Goal: Task Accomplishment & Management: Complete application form

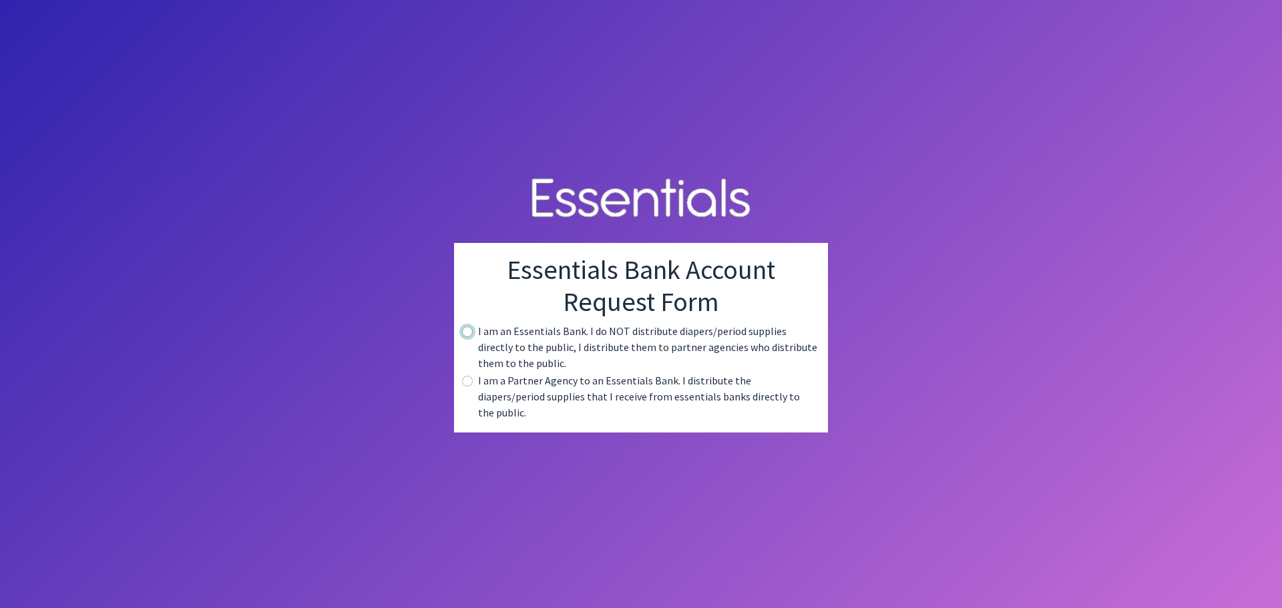
click at [469, 337] on input "radio" at bounding box center [467, 332] width 11 height 11
radio input "true"
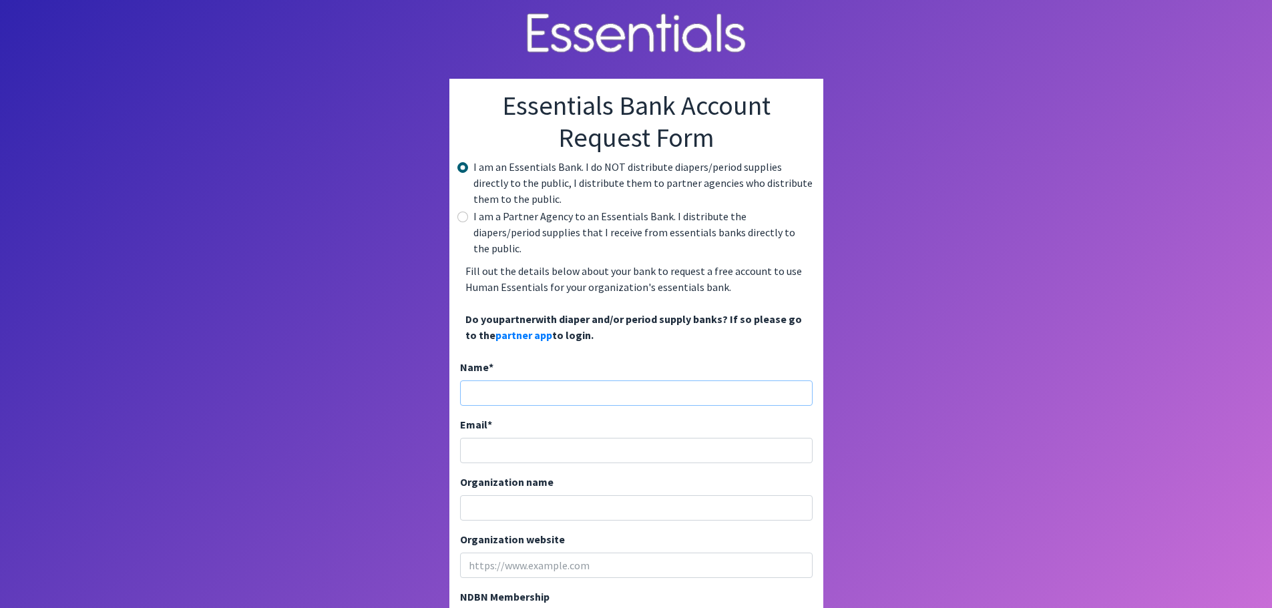
click at [518, 381] on input "Name *" at bounding box center [636, 393] width 353 height 25
type input "Teresa Hicks"
type input "[PERSON_NAME][EMAIL_ADDRESS][PERSON_NAME][DOMAIN_NAME]"
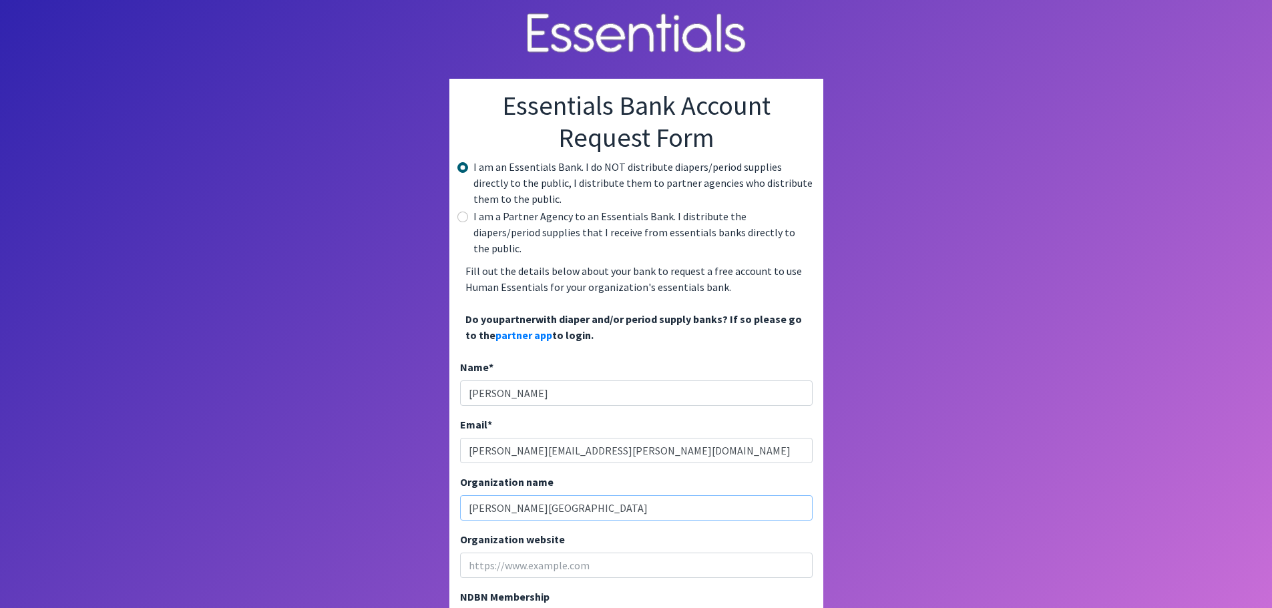
scroll to position [67, 0]
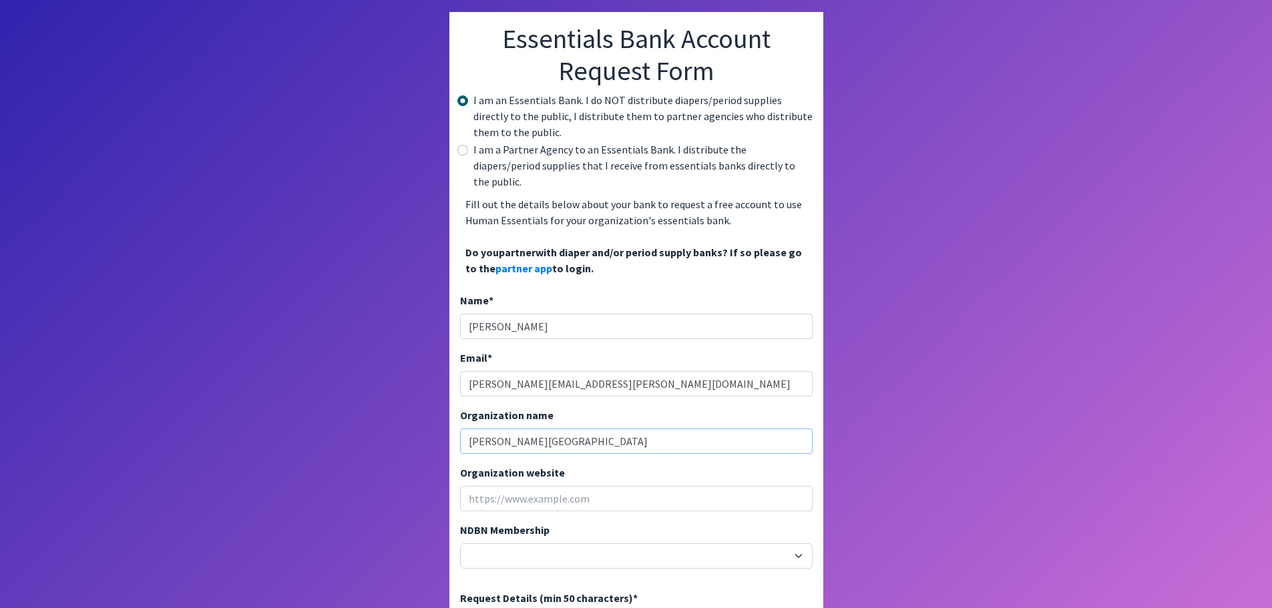
type input "Gaffney Middle School"
click at [496, 486] on input "Organization website" at bounding box center [636, 498] width 353 height 25
paste input "https://gms.cherokee1.org/o/gm"
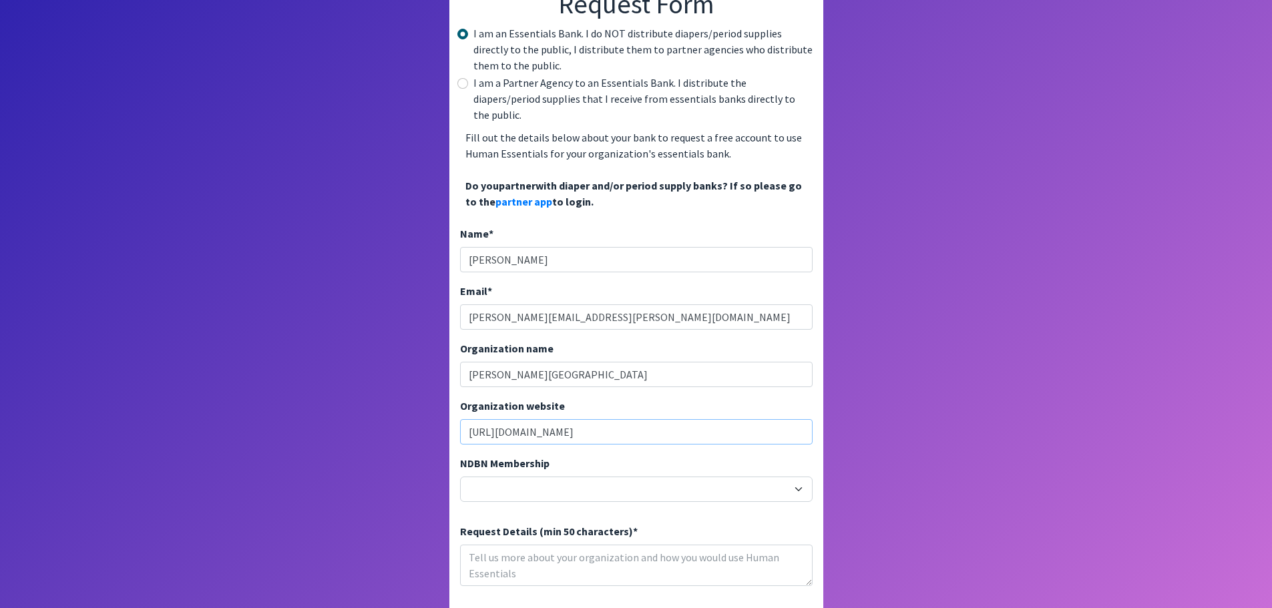
scroll to position [226, 0]
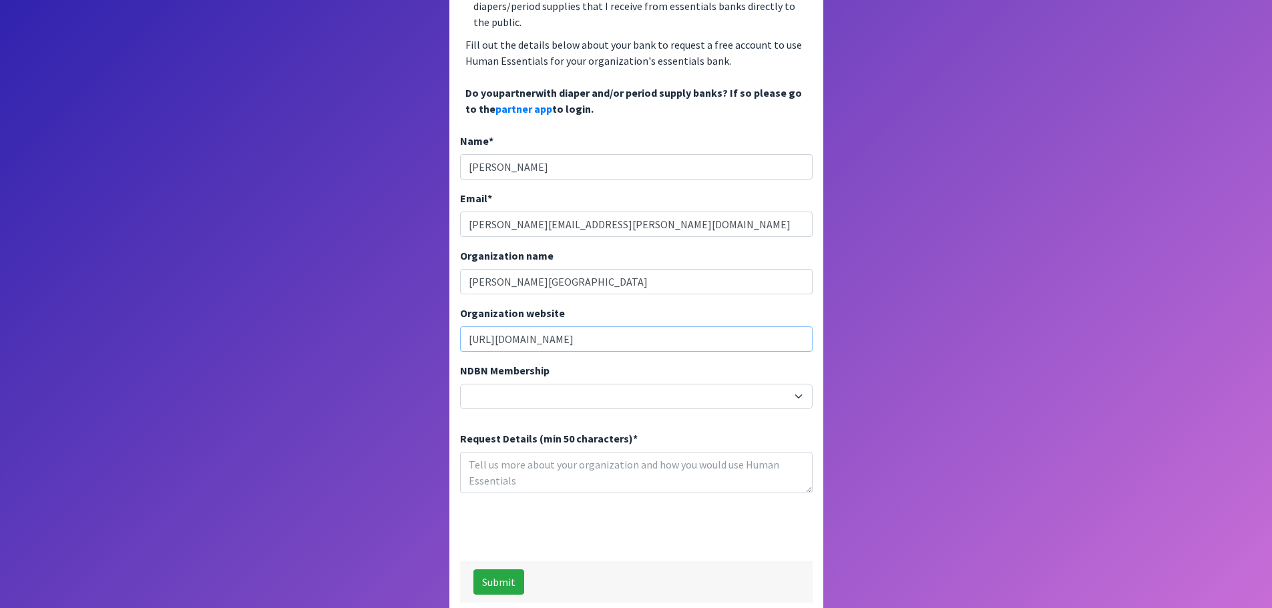
type input "https://gms.cherokee1.org/o/gm"
click at [787, 384] on select "20040 - (914) Cares 12001 - A Baby Center 19003 - A Precious Child 21047 - AIO …" at bounding box center [636, 396] width 353 height 25
click at [761, 510] on div at bounding box center [636, 530] width 353 height 52
click at [724, 384] on select "20040 - (914) Cares 12001 - A Baby Center 19003 - A Precious Child 21047 - AIO …" at bounding box center [636, 396] width 353 height 25
click at [782, 511] on div at bounding box center [636, 530] width 353 height 52
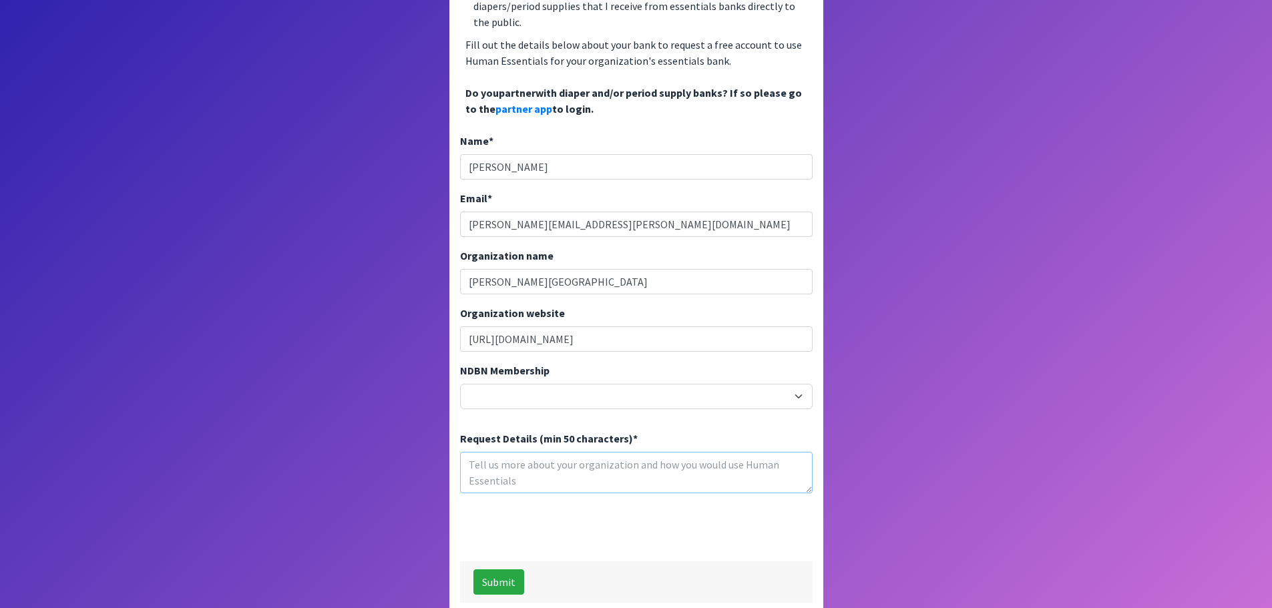
click at [566, 459] on textarea "Request Details (min 50 characters) *" at bounding box center [636, 472] width 353 height 41
type textarea "Distribute feminine products to students"
click at [496, 570] on button "Submit" at bounding box center [498, 582] width 51 height 25
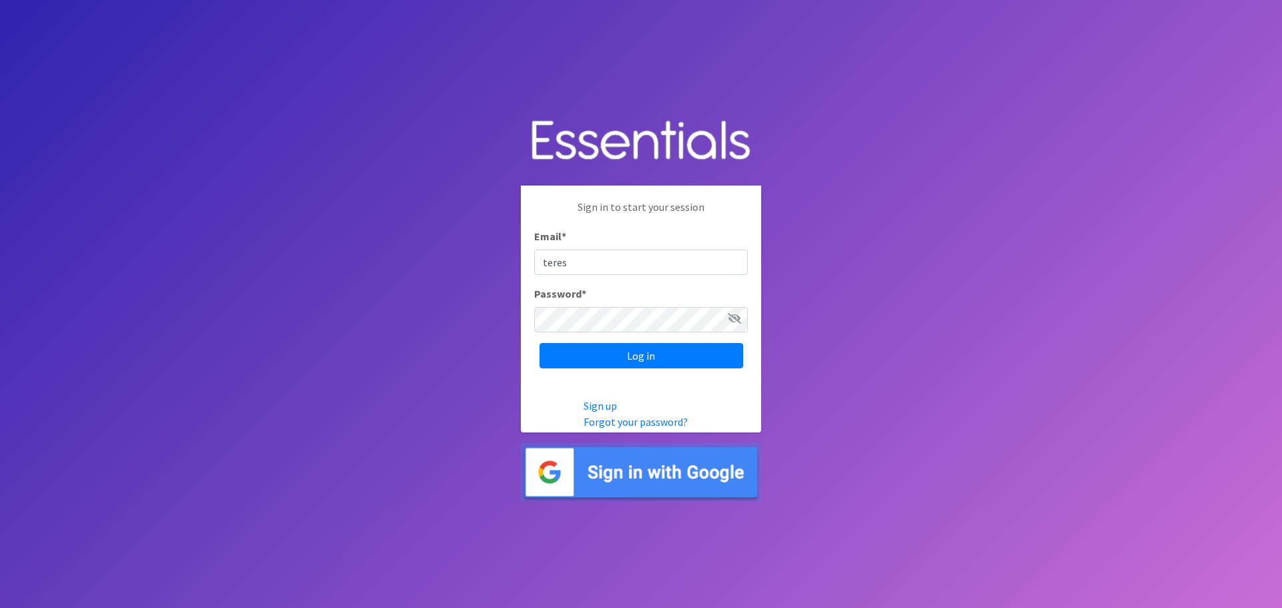
type input "[PERSON_NAME][EMAIL_ADDRESS][PERSON_NAME][DOMAIN_NAME]"
click at [539, 343] on input "Log in" at bounding box center [641, 355] width 204 height 25
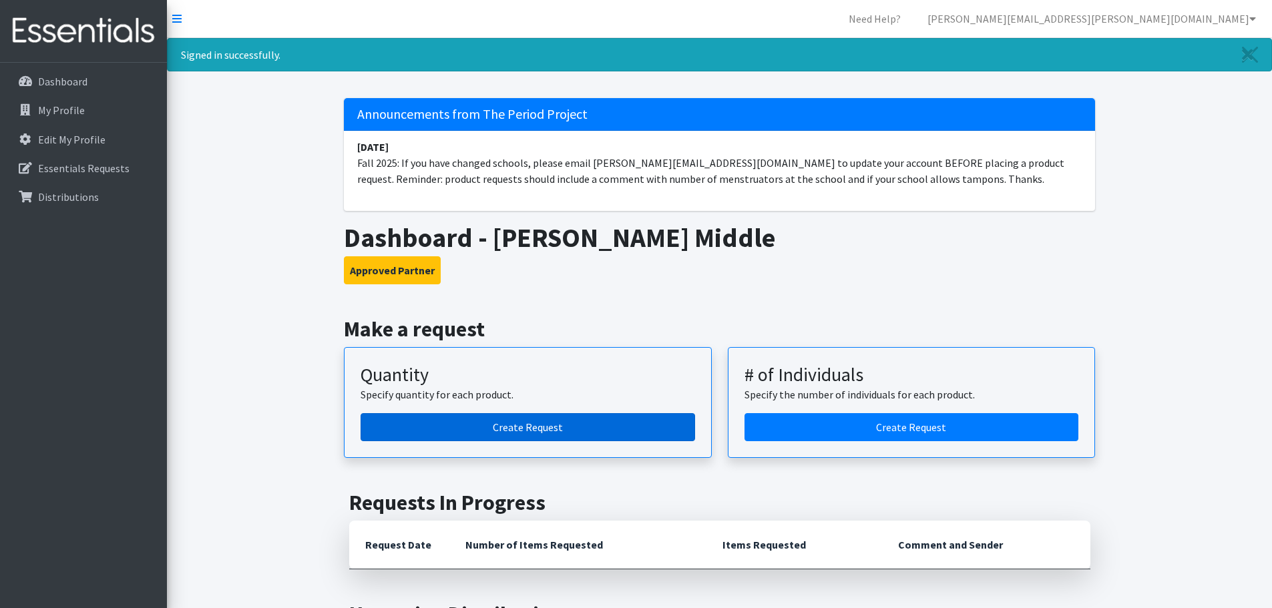
click at [533, 427] on link "Create Request" at bounding box center [528, 427] width 335 height 28
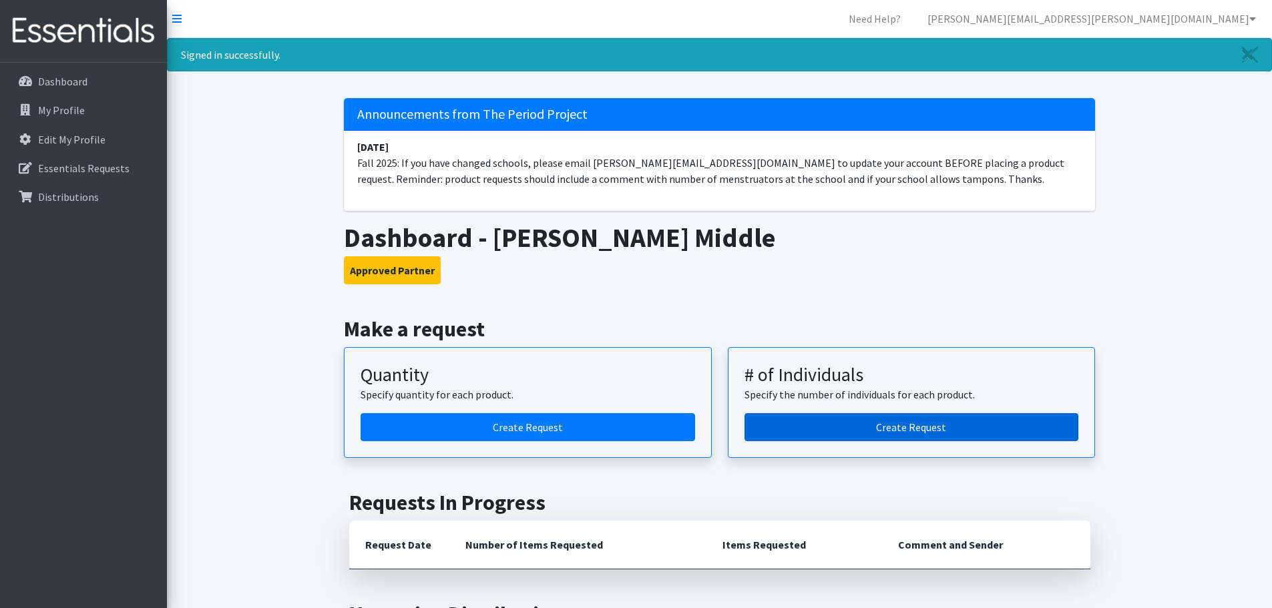
click at [945, 428] on link "Create Request" at bounding box center [911, 427] width 335 height 28
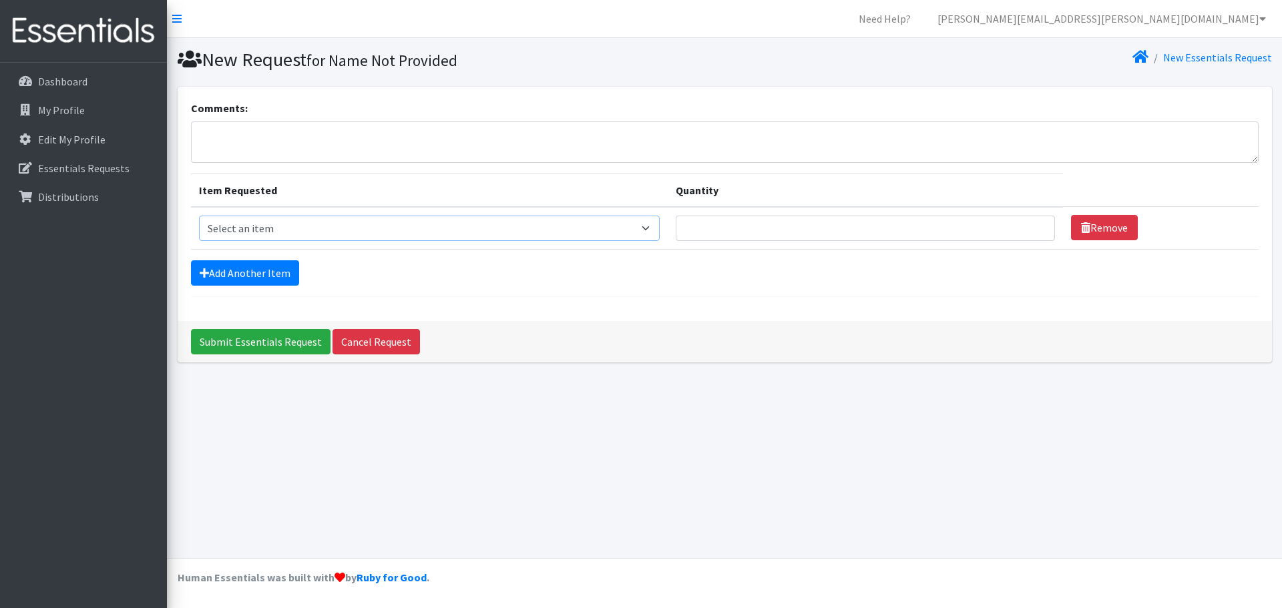
click at [649, 228] on select "Select an item (LOWCOUNTRY) REGULAR TAMPONS Adult Period Pack Student Period Pa…" at bounding box center [429, 228] width 461 height 25
select select "7757"
click at [199, 216] on select "Select an item (LOWCOUNTRY) REGULAR TAMPONS Adult Period Pack Student Period Pa…" at bounding box center [429, 228] width 461 height 25
click at [766, 232] on input "Quantity" at bounding box center [865, 228] width 379 height 25
type input "1"
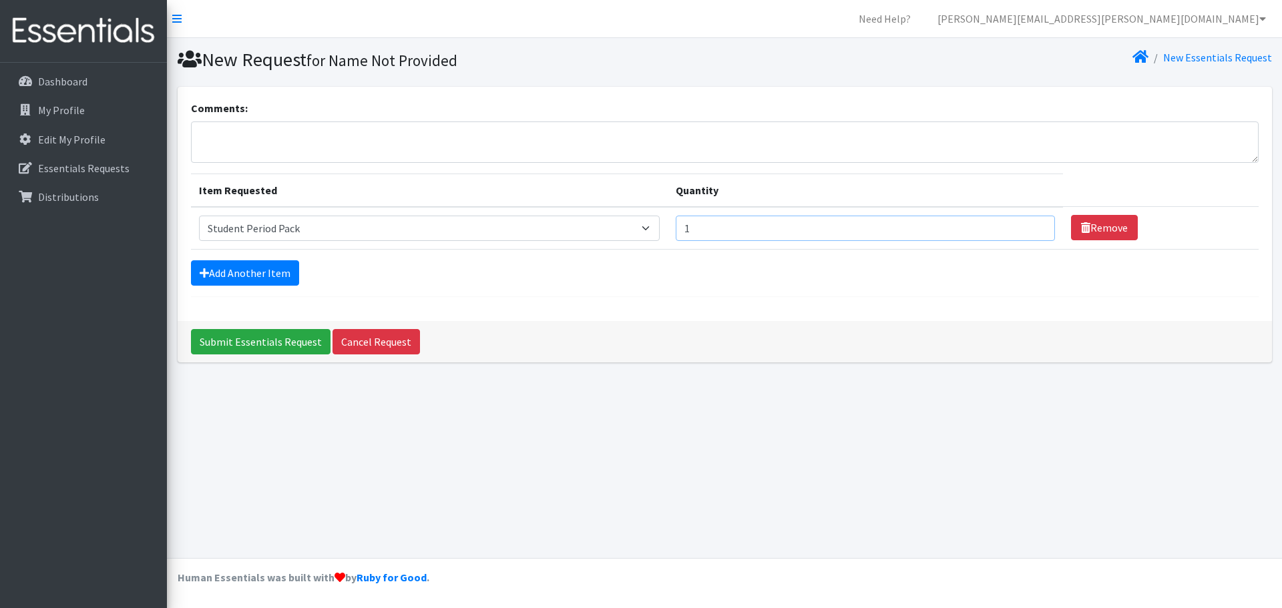
click at [1026, 234] on input "1" at bounding box center [865, 228] width 379 height 25
type input "350"
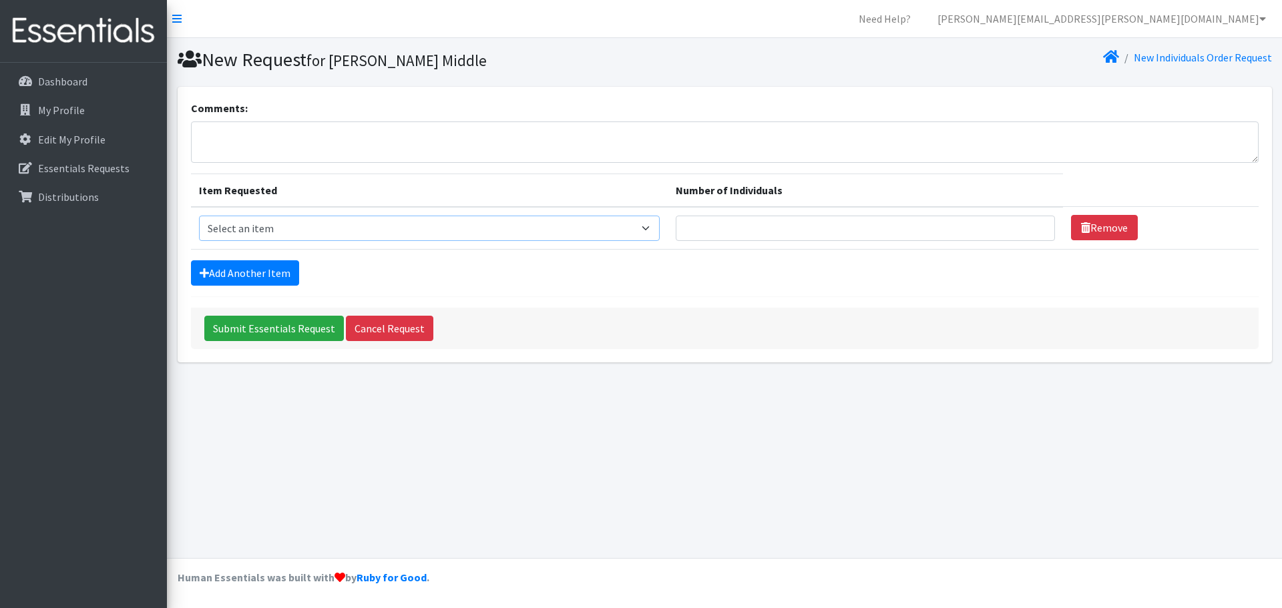
click at [641, 223] on select "Select an item (LOWCOUNTRY) REGULAR TAMPONS Adult Period Pack Student Period Pa…" at bounding box center [429, 228] width 461 height 25
select select "7757"
click at [199, 216] on select "Select an item (LOWCOUNTRY) REGULAR TAMPONS Adult Period Pack Student Period Pa…" at bounding box center [429, 228] width 461 height 25
click at [758, 228] on input "Number of Individuals" at bounding box center [865, 228] width 379 height 25
type input "350"
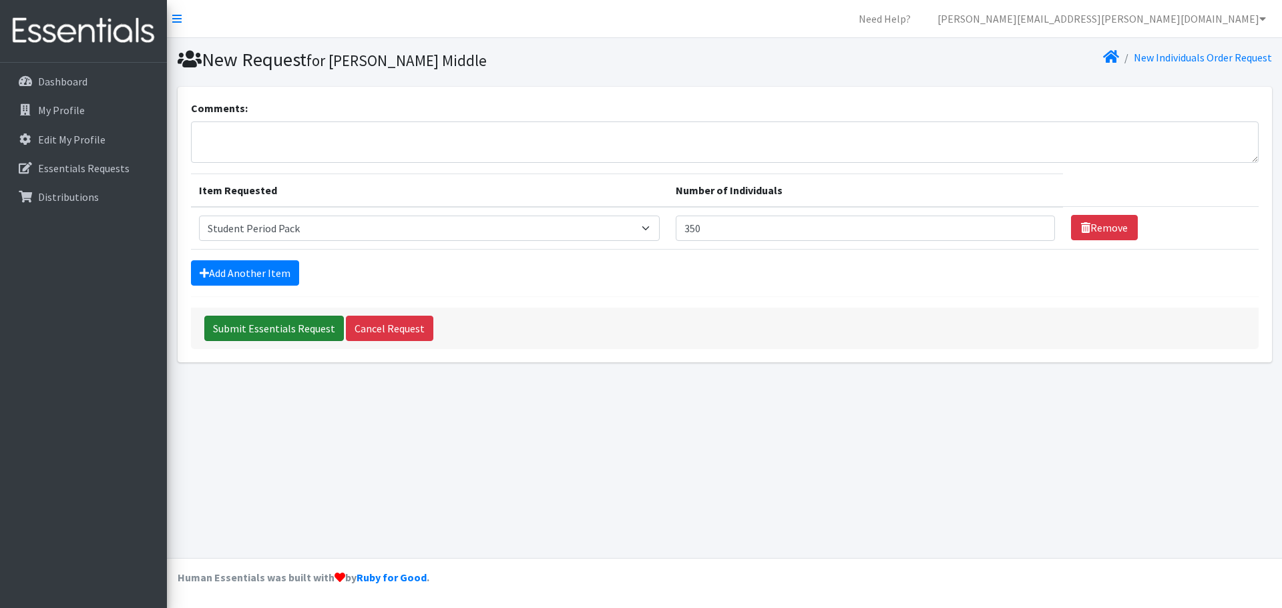
click at [264, 330] on input "Submit Essentials Request" at bounding box center [274, 328] width 140 height 25
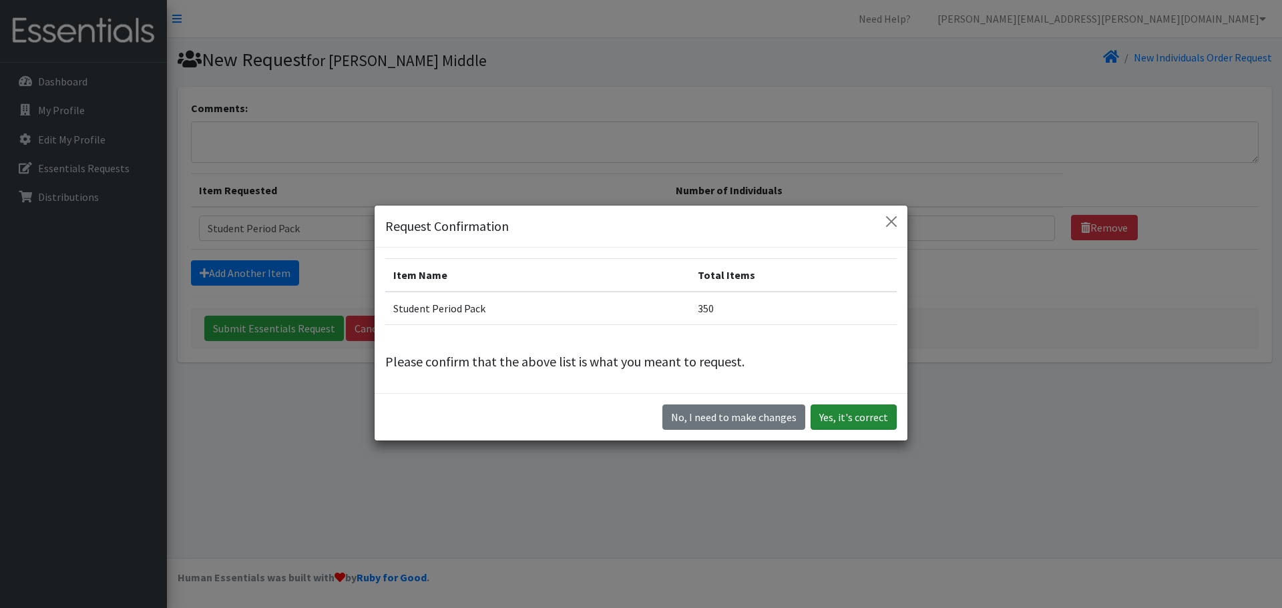
click at [839, 419] on button "Yes, it's correct" at bounding box center [854, 417] width 86 height 25
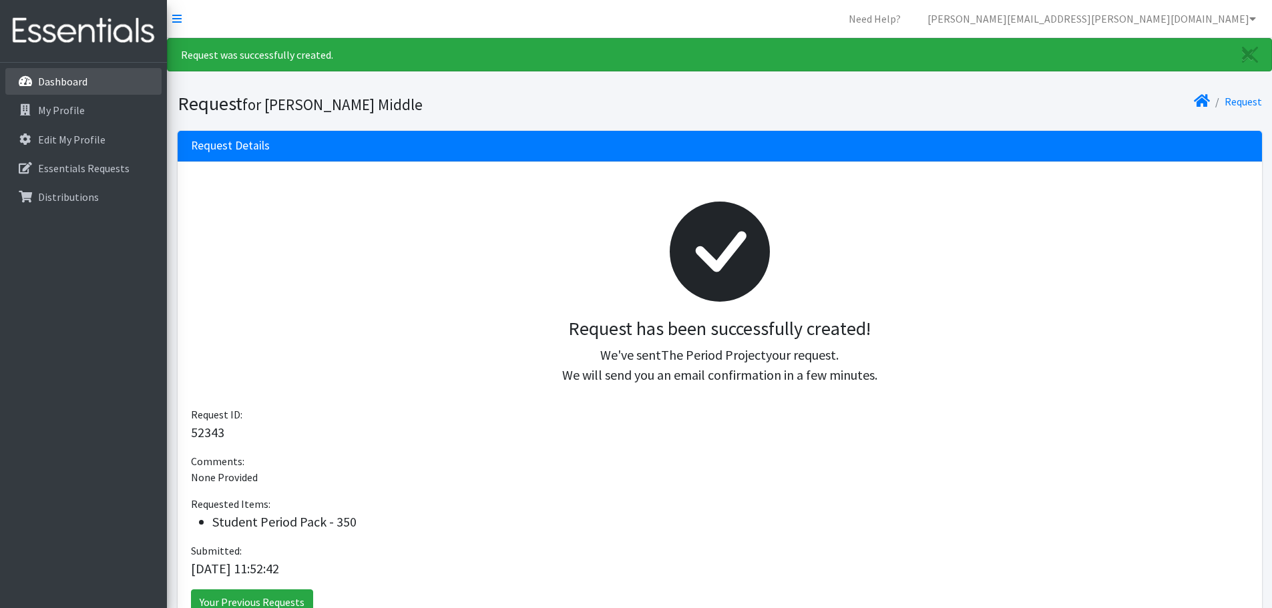
click at [84, 72] on link "Dashboard" at bounding box center [83, 81] width 156 height 27
